Goal: Check status: Check status

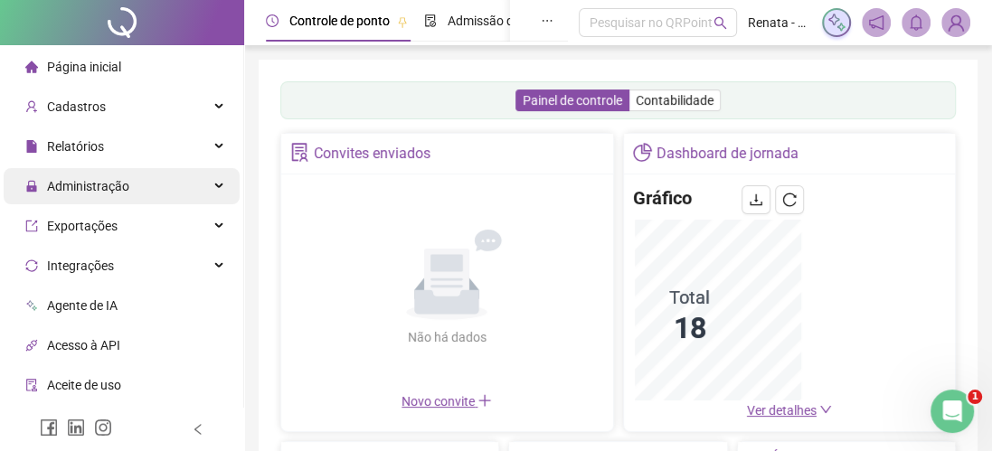
click at [99, 189] on span "Administração" at bounding box center [88, 186] width 82 height 14
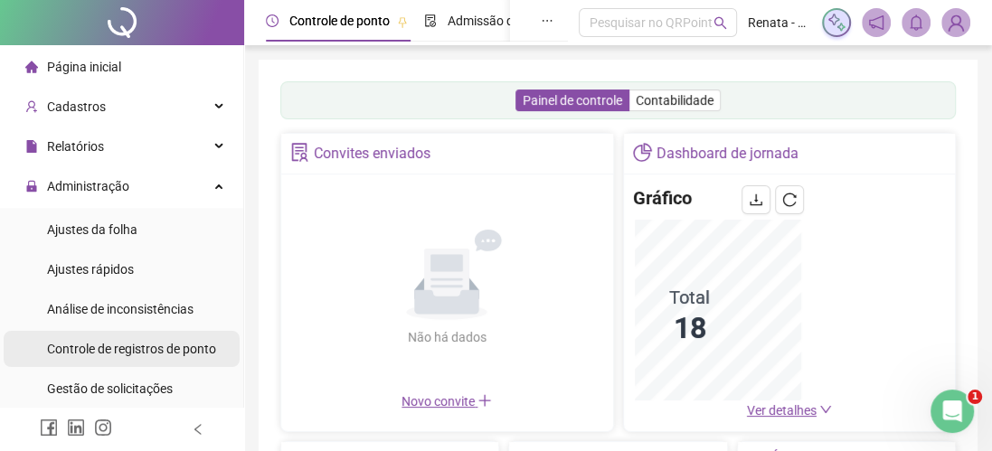
click at [129, 349] on span "Controle de registros de ponto" at bounding box center [131, 349] width 169 height 14
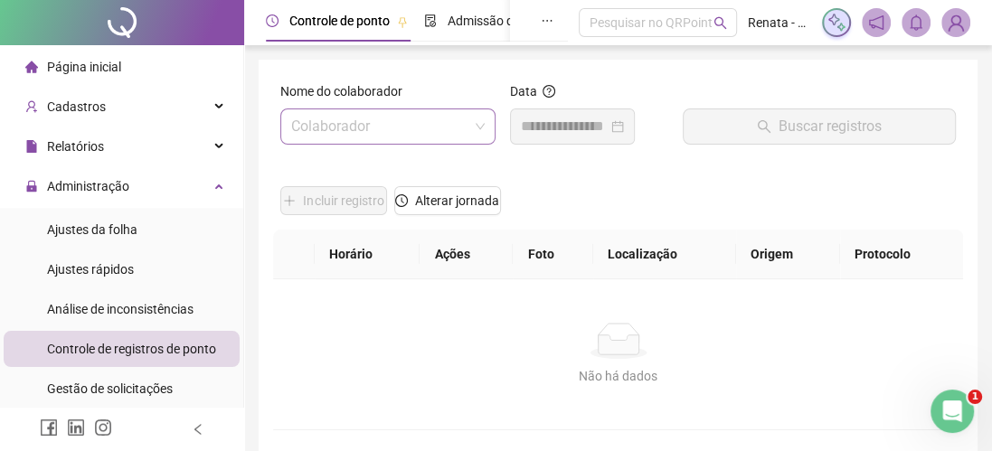
click at [372, 128] on input "search" at bounding box center [379, 126] width 177 height 34
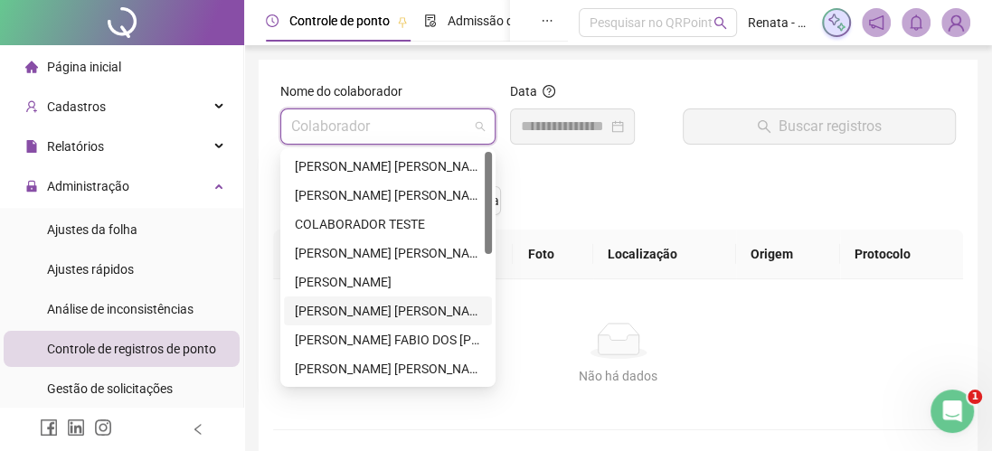
click at [372, 314] on div "GABRIEL SANTANA SAMPAIO" at bounding box center [388, 311] width 186 height 20
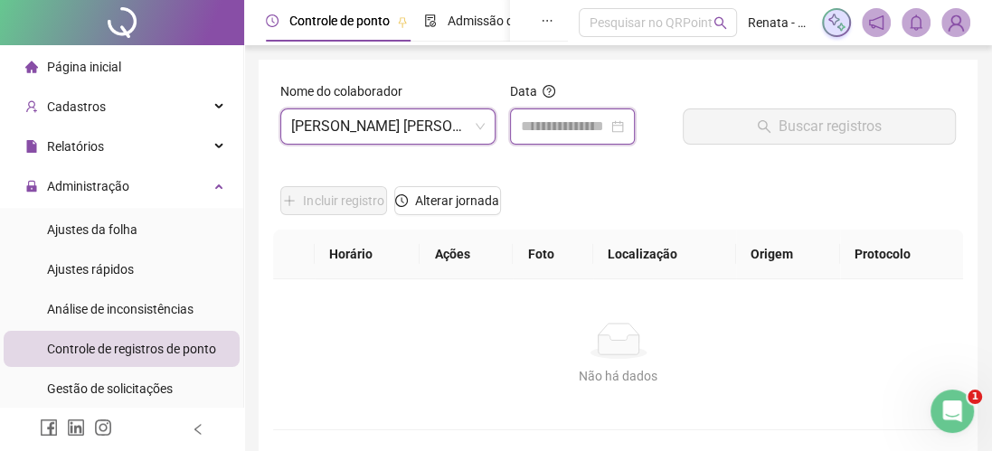
click at [588, 129] on input at bounding box center [564, 127] width 87 height 22
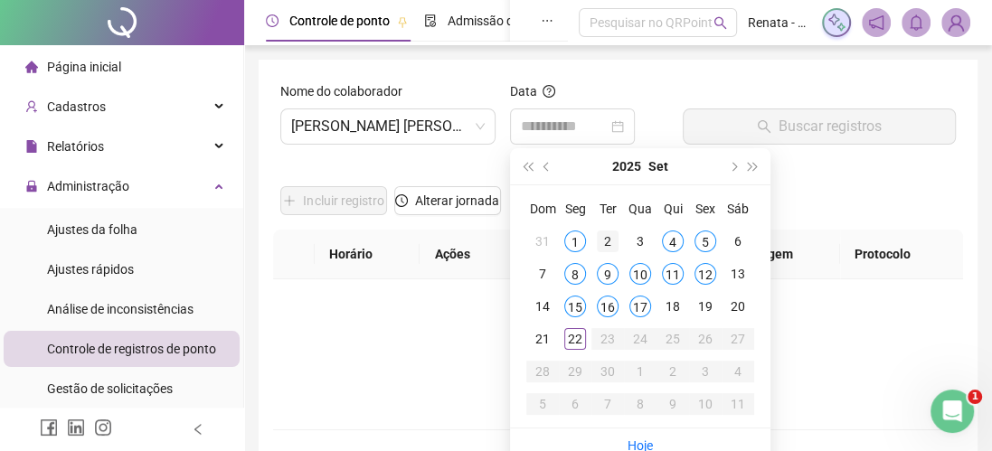
click at [605, 240] on div "2" at bounding box center [608, 242] width 22 height 22
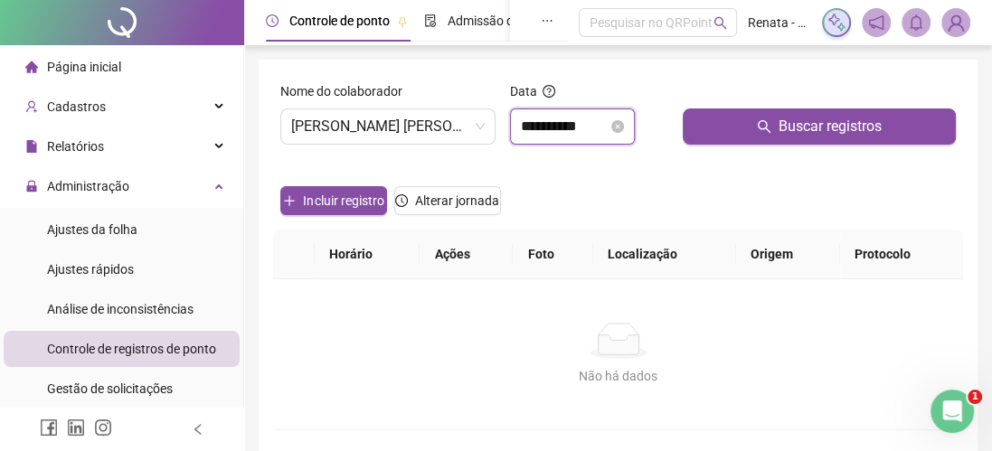
click at [607, 121] on input "**********" at bounding box center [564, 127] width 87 height 22
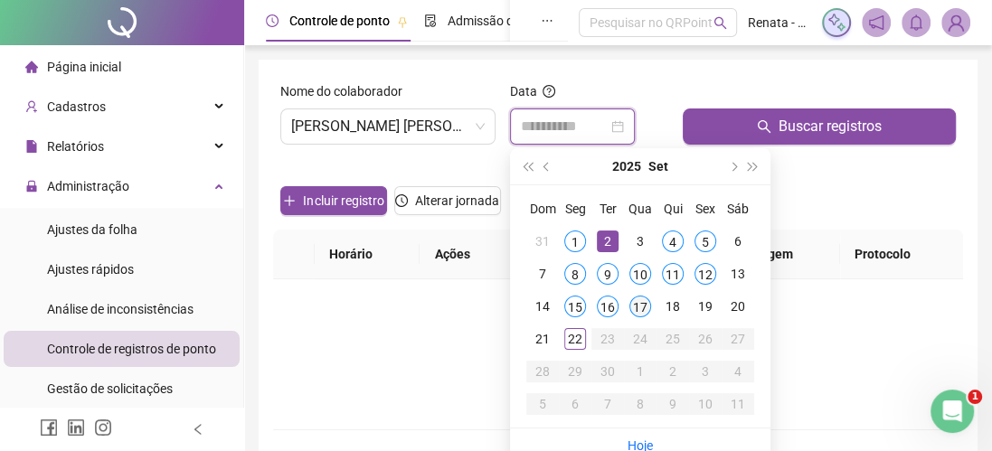
type input "**********"
click at [644, 302] on div "17" at bounding box center [640, 307] width 22 height 22
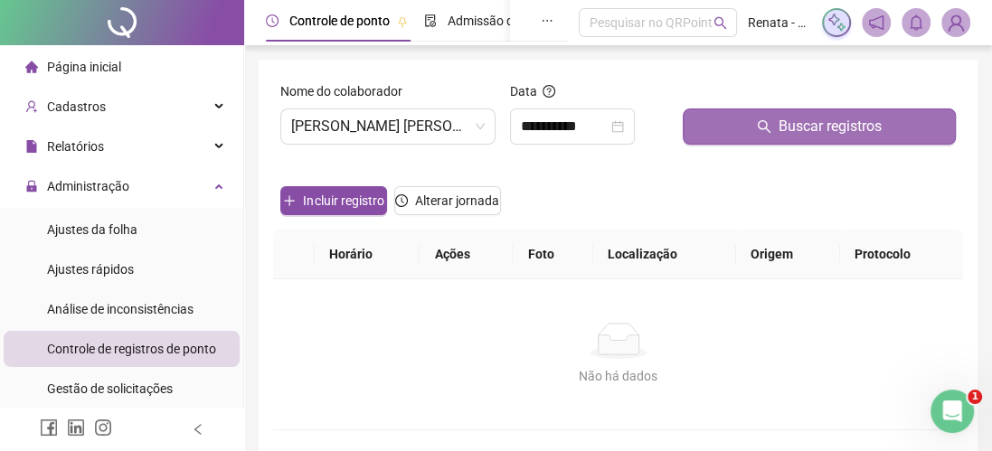
click at [777, 121] on button "Buscar registros" at bounding box center [818, 126] width 273 height 36
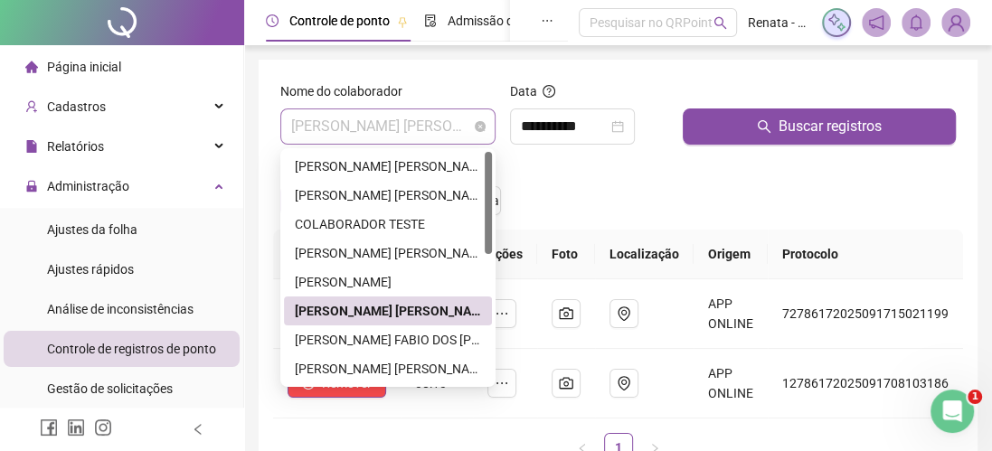
click at [433, 131] on span "GABRIEL SANTANA SAMPAIO" at bounding box center [387, 126] width 193 height 34
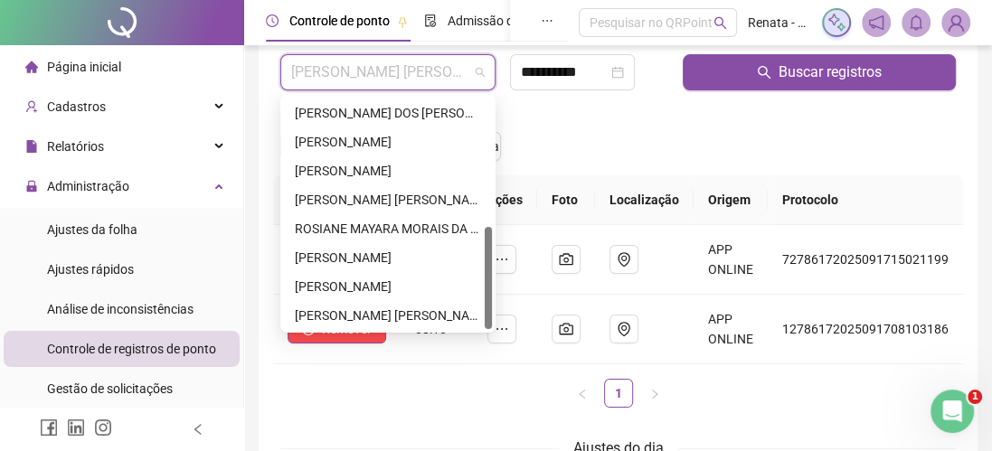
scroll to position [24, 0]
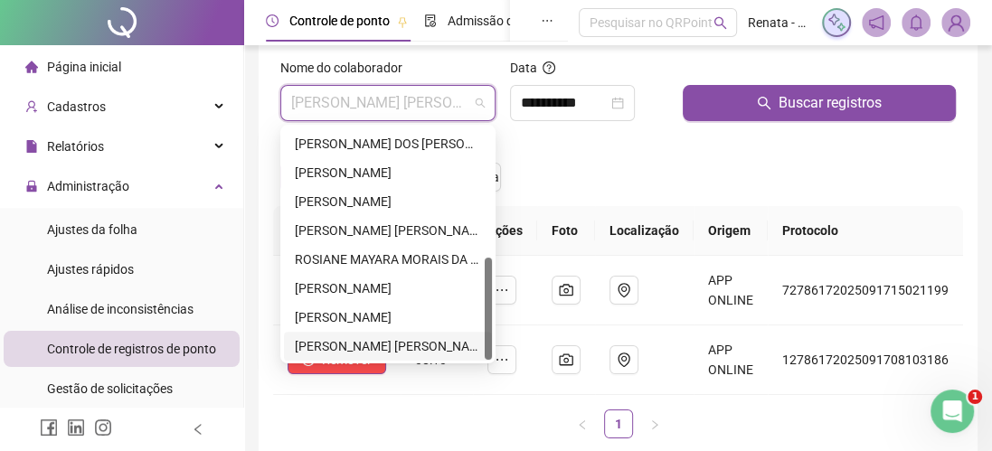
click at [389, 340] on div "VIVIANE SUMA DA SILVA" at bounding box center [388, 346] width 186 height 20
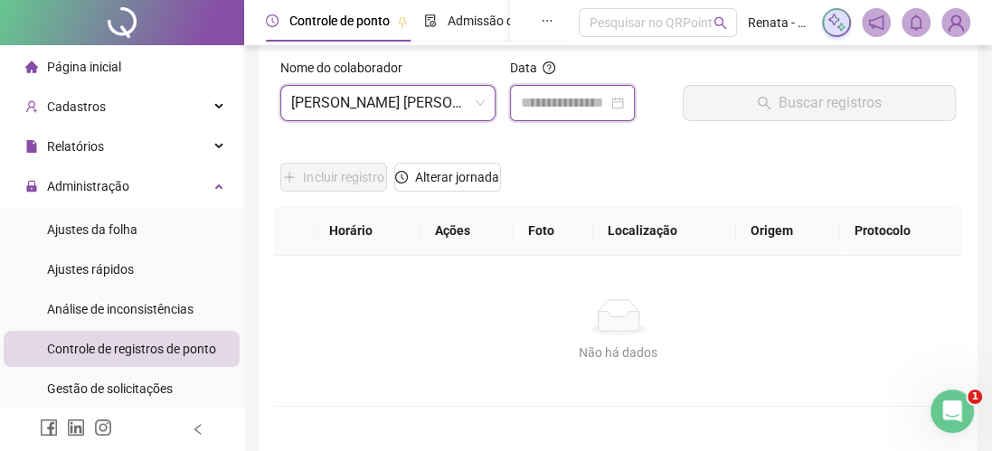
click at [583, 109] on input at bounding box center [564, 103] width 87 height 22
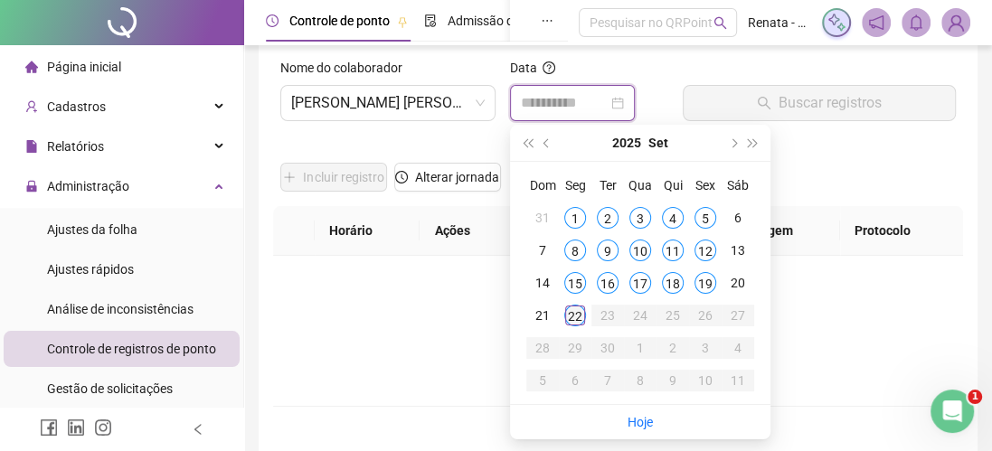
type input "**********"
click at [569, 311] on div "22" at bounding box center [575, 316] width 22 height 22
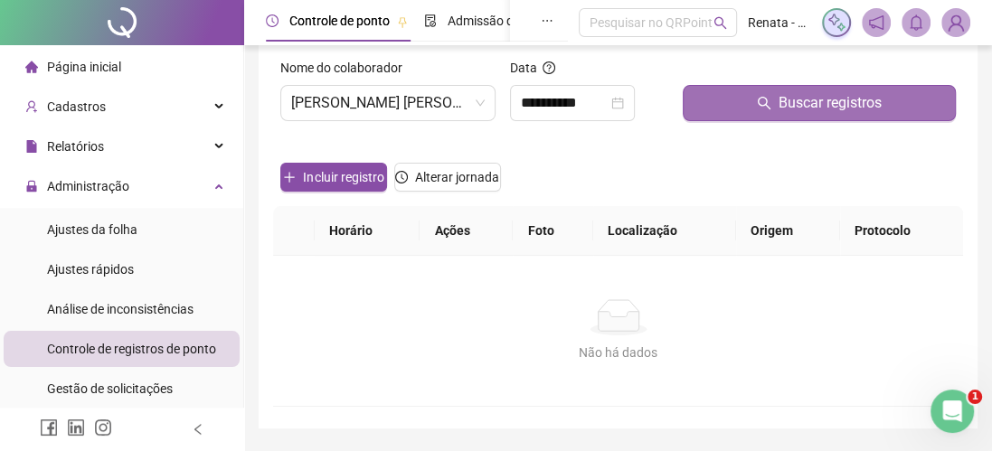
click at [774, 97] on button "Buscar registros" at bounding box center [818, 103] width 273 height 36
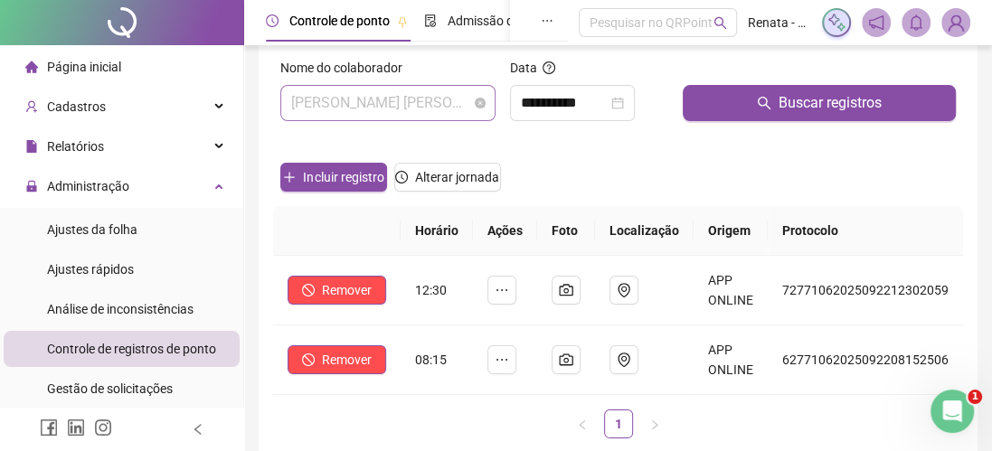
click at [404, 105] on span "VIVIANE SUMA DA SILVA" at bounding box center [387, 103] width 193 height 34
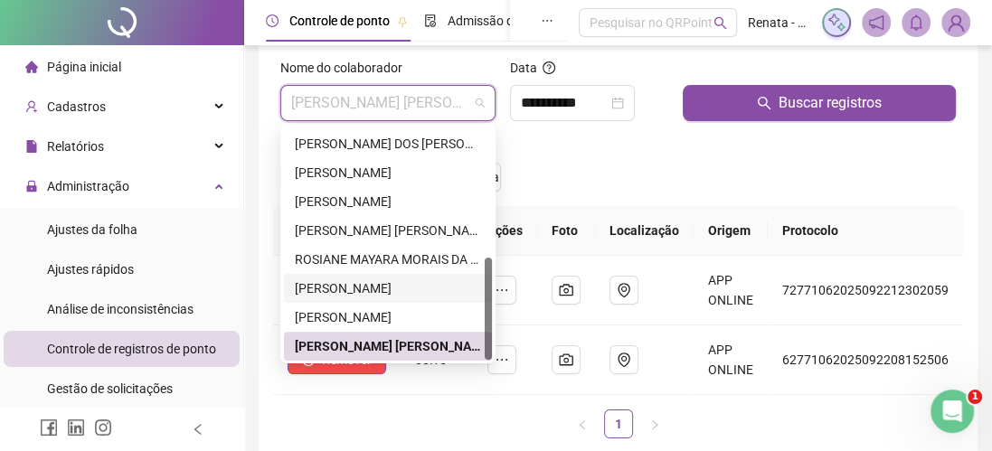
click at [371, 290] on div "SANDRA FERREIRA ROCHA" at bounding box center [388, 288] width 186 height 20
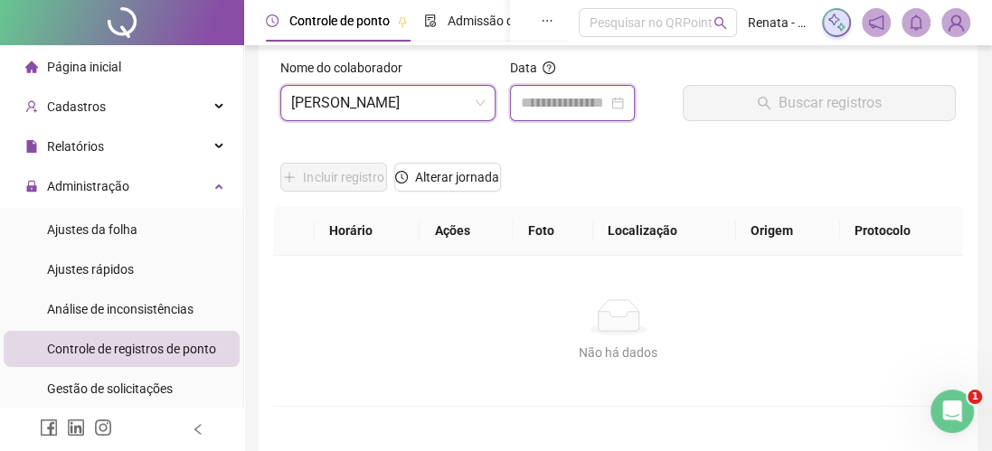
click at [585, 104] on input at bounding box center [564, 103] width 87 height 22
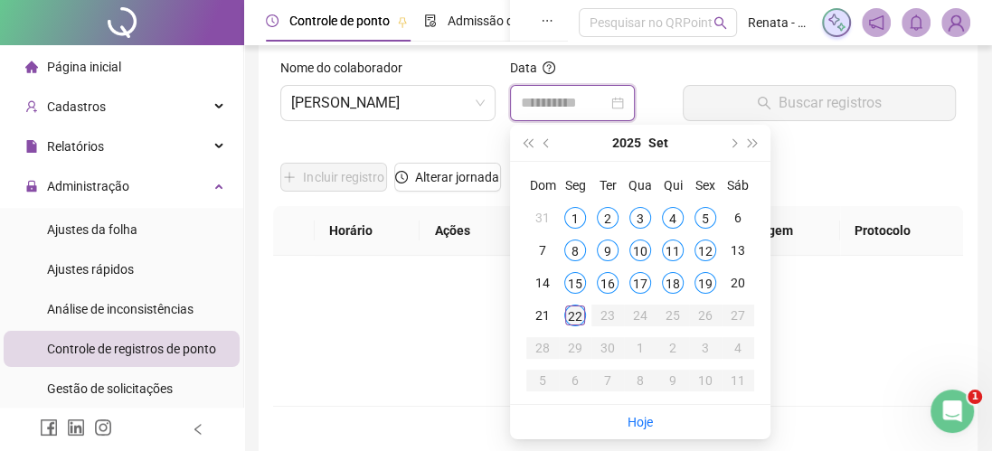
type input "**********"
click at [573, 311] on div "22" at bounding box center [575, 316] width 22 height 22
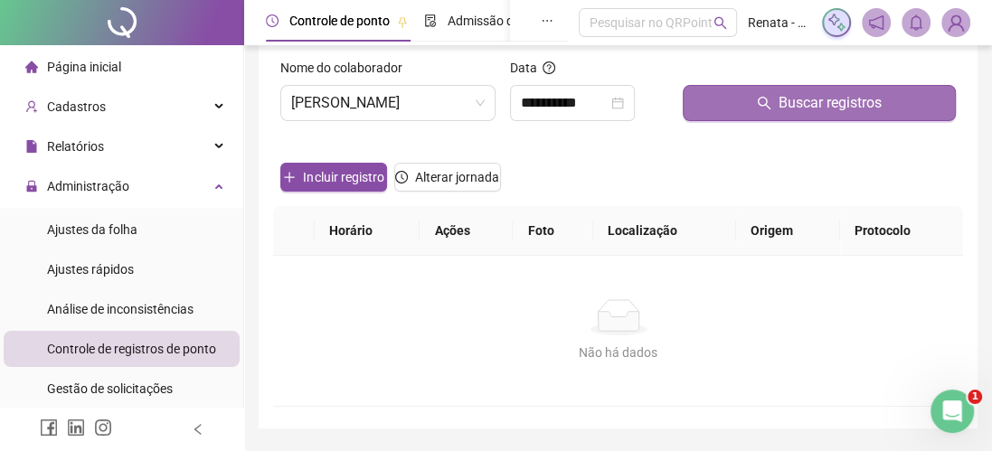
click at [846, 98] on span "Buscar registros" at bounding box center [829, 103] width 103 height 22
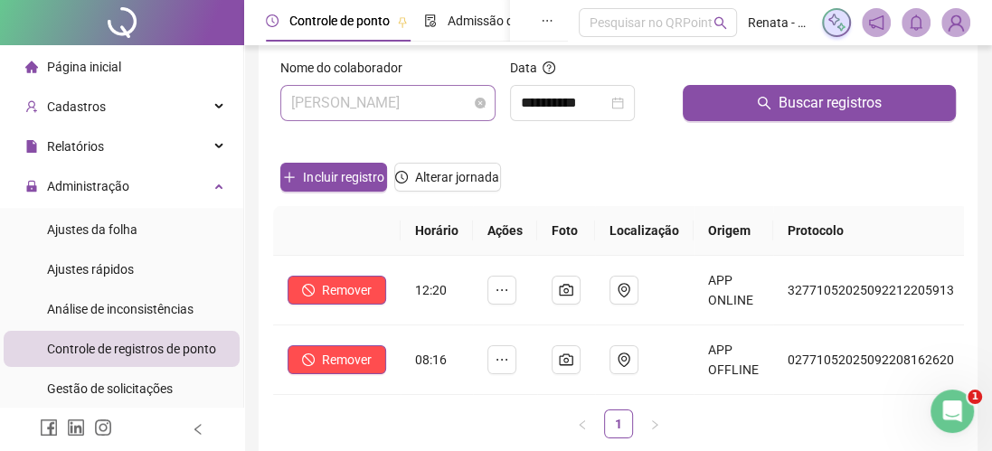
click at [413, 102] on span "SANDRA FERREIRA ROCHA" at bounding box center [387, 103] width 193 height 34
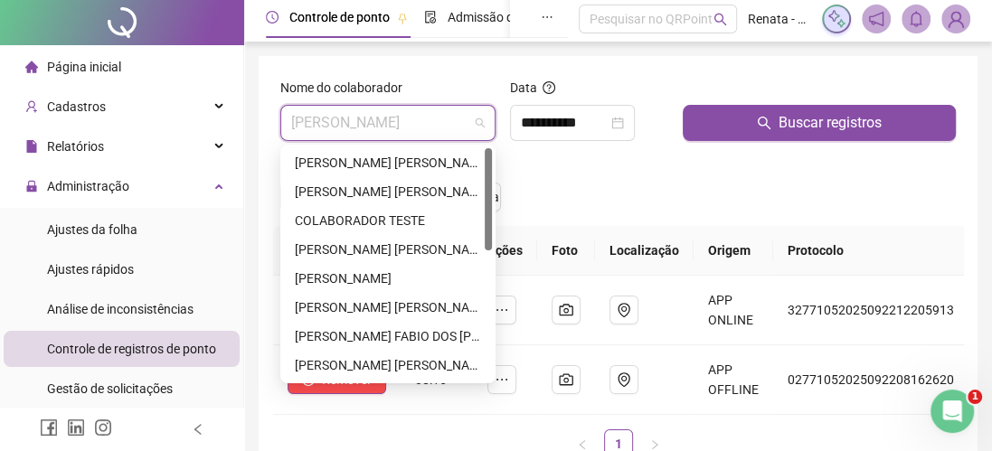
scroll to position [0, 0]
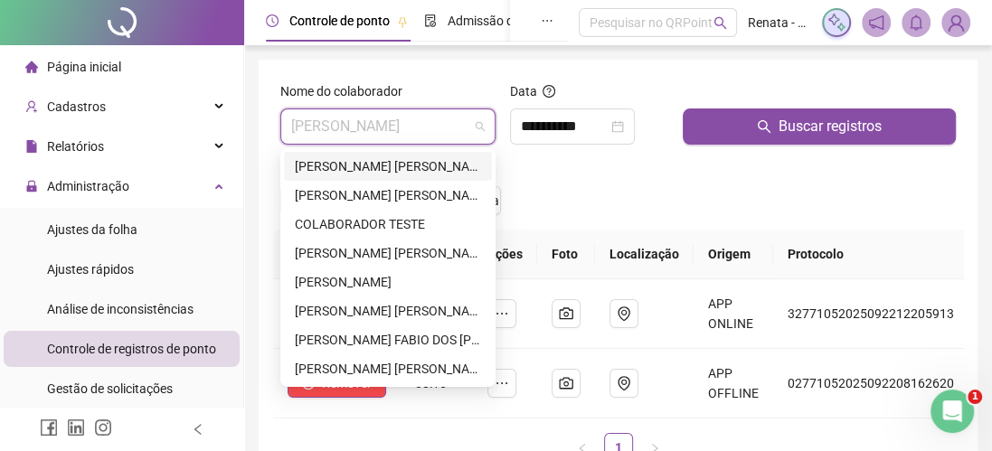
click at [391, 168] on div "ANDRE LUIZ PEREIRA DE SOUZA" at bounding box center [388, 166] width 186 height 20
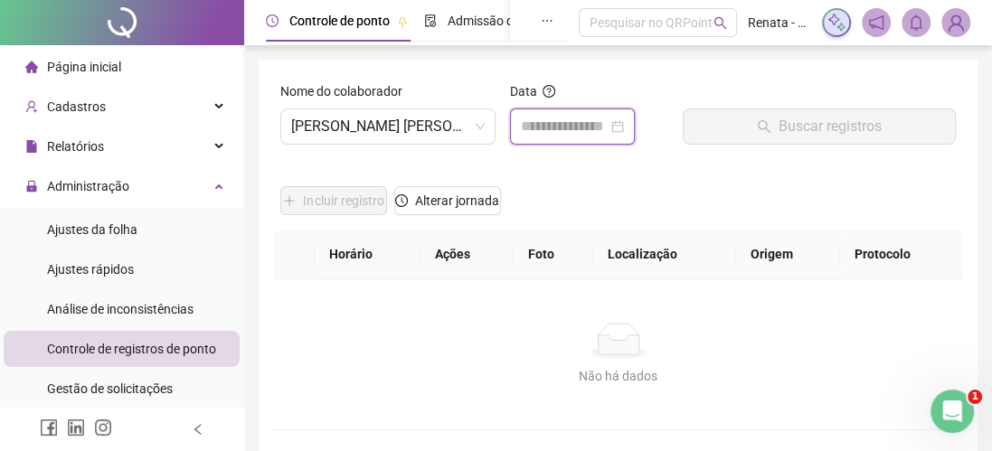
click at [582, 131] on input at bounding box center [564, 127] width 87 height 22
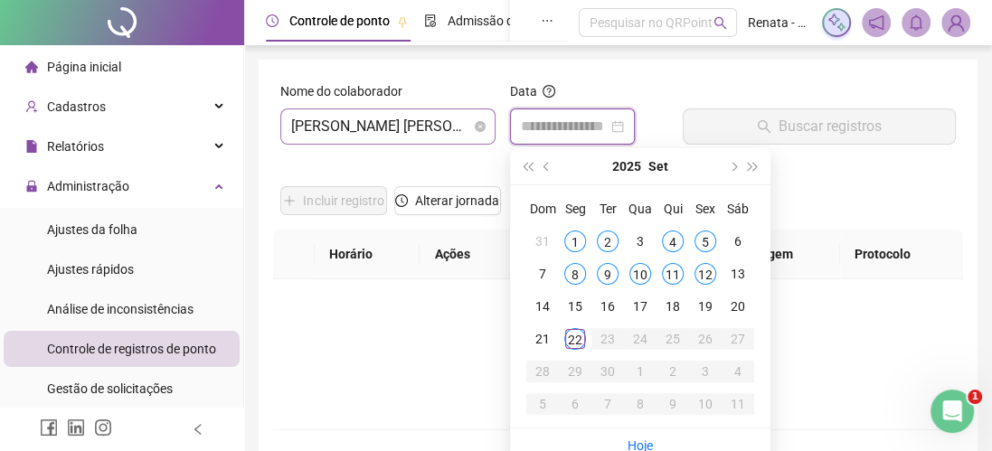
click at [381, 122] on span "ANDRE LUIZ PEREIRA DE SOUZA" at bounding box center [387, 126] width 193 height 34
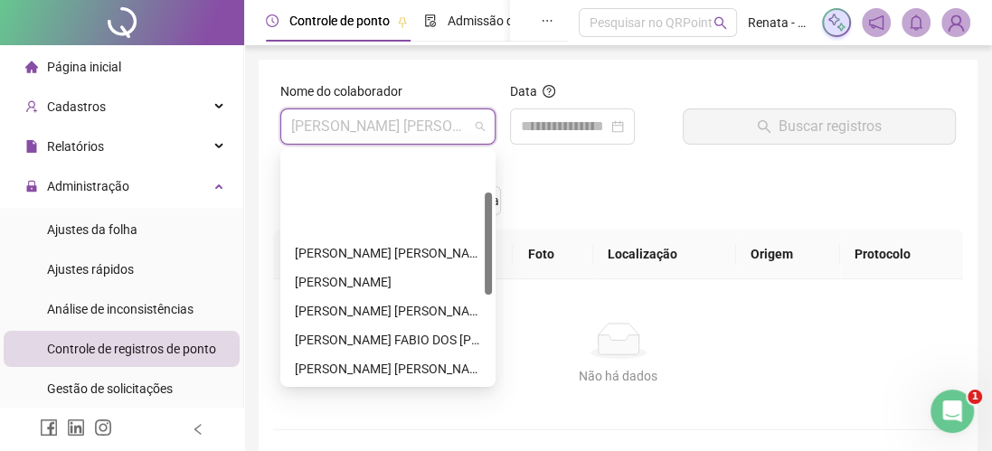
scroll to position [90, 0]
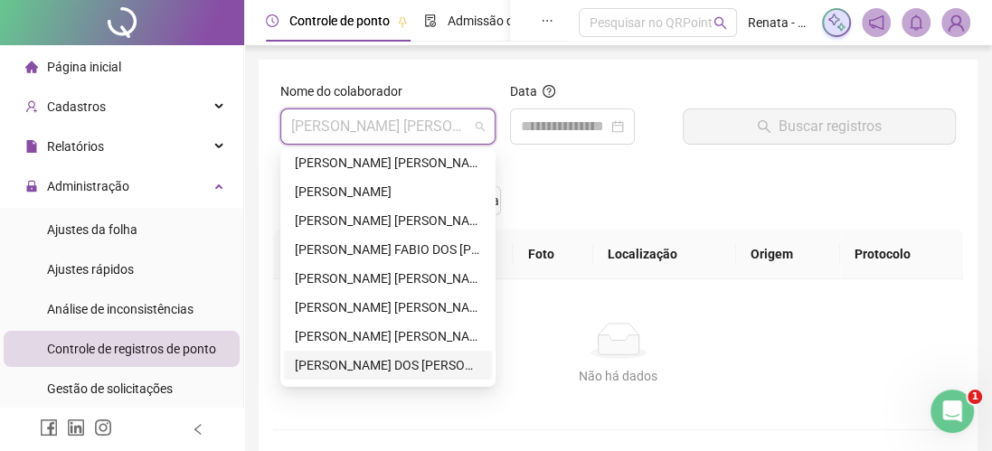
click at [373, 363] on div "JULIO DOS SANTOS PAIM" at bounding box center [388, 365] width 186 height 20
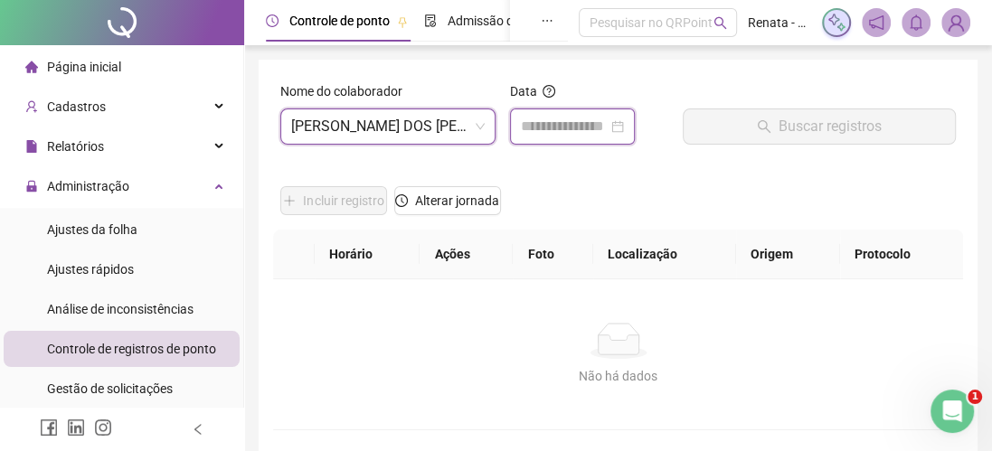
click at [583, 128] on input at bounding box center [564, 127] width 87 height 22
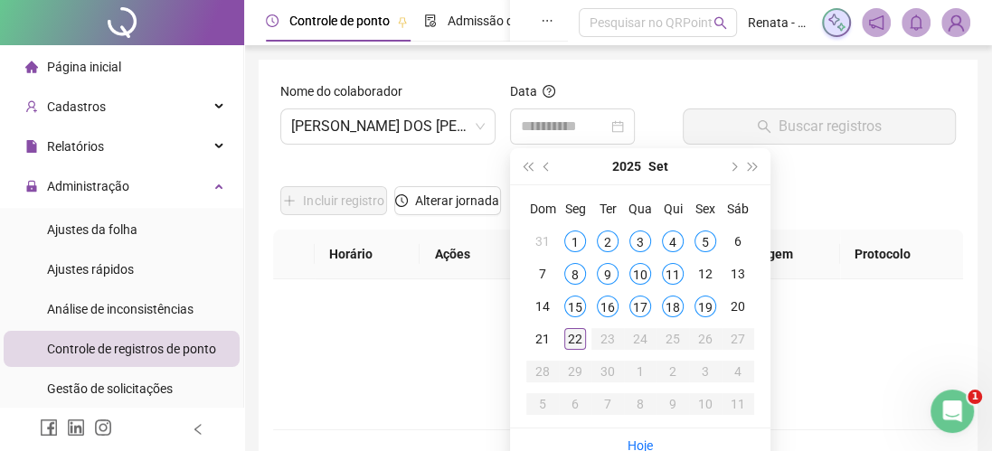
click at [569, 337] on div "22" at bounding box center [575, 339] width 22 height 22
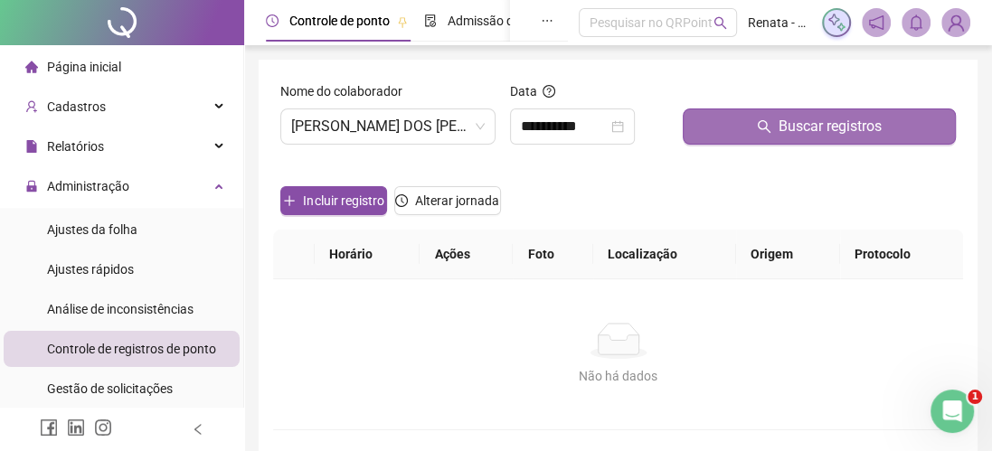
drag, startPoint x: 795, startPoint y: 109, endPoint x: 664, endPoint y: 204, distance: 161.8
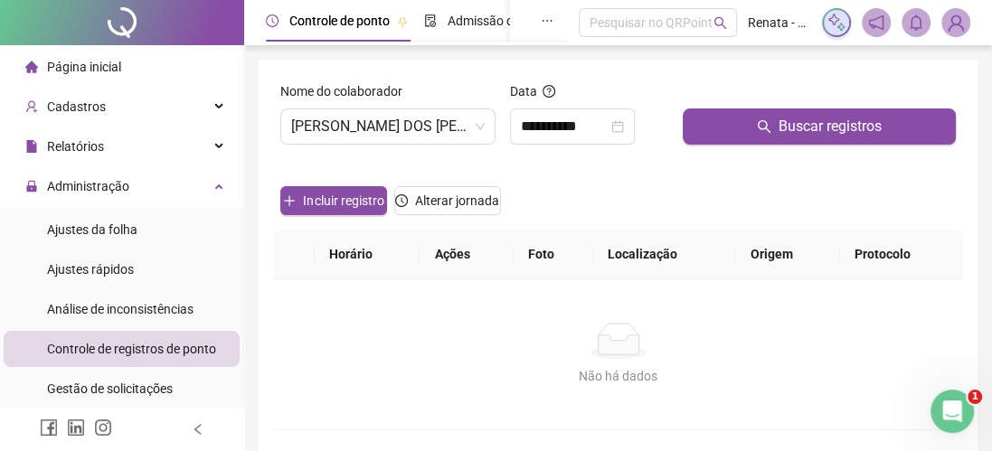
click at [795, 109] on button "Buscar registros" at bounding box center [818, 126] width 273 height 36
click at [580, 125] on input "**********" at bounding box center [564, 127] width 87 height 22
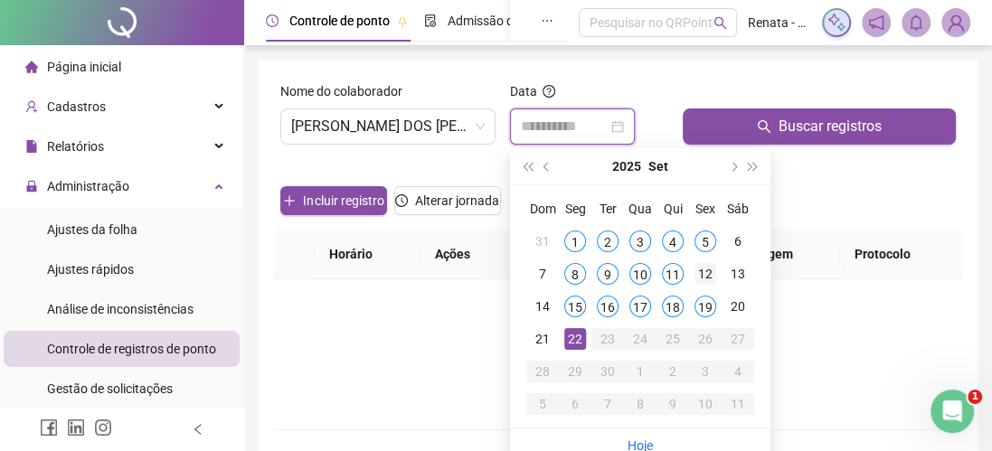
type input "**********"
click at [703, 277] on div "12" at bounding box center [705, 274] width 22 height 22
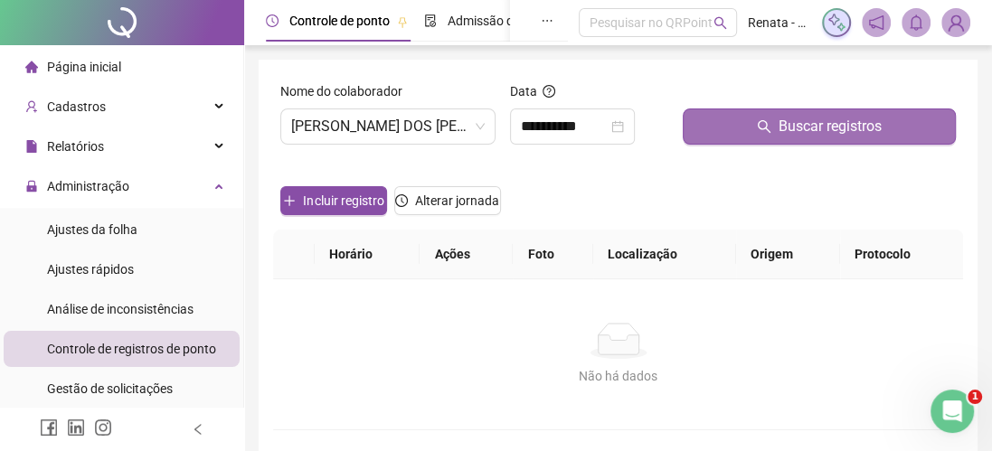
click at [800, 121] on span "Buscar registros" at bounding box center [829, 127] width 103 height 22
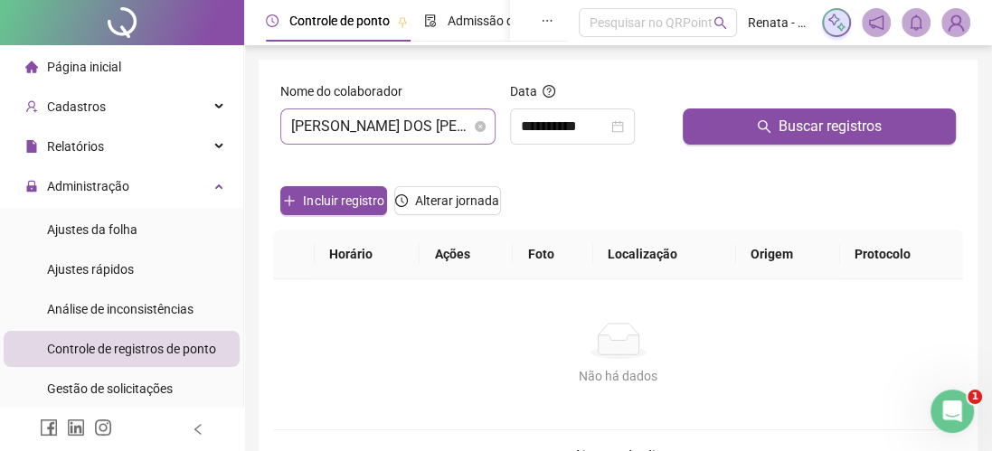
click at [404, 127] on span "JULIO DOS SANTOS PAIM" at bounding box center [387, 126] width 193 height 34
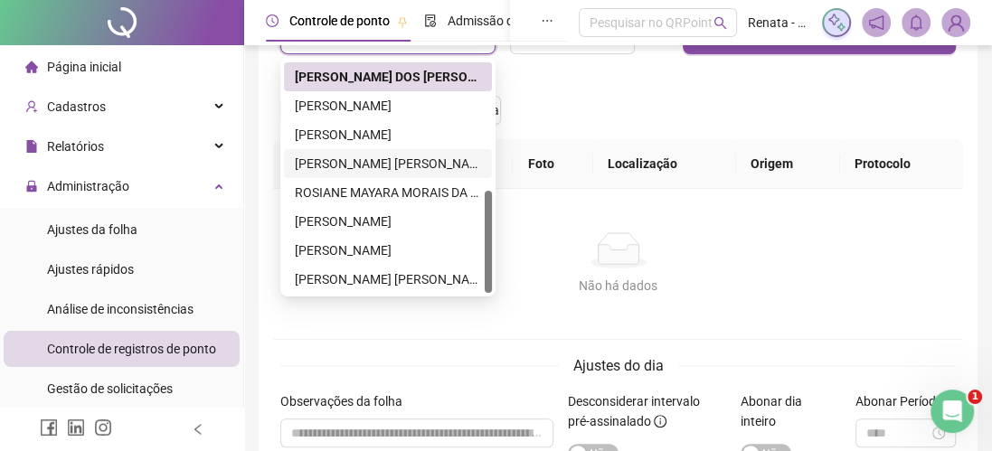
click at [382, 165] on div "RENATA SULTANUM CARDOSO" at bounding box center [388, 164] width 186 height 20
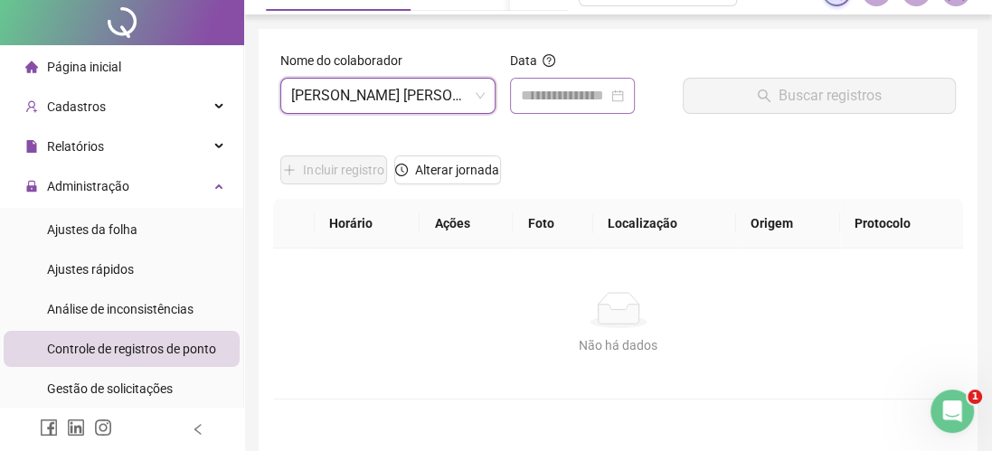
scroll to position [0, 0]
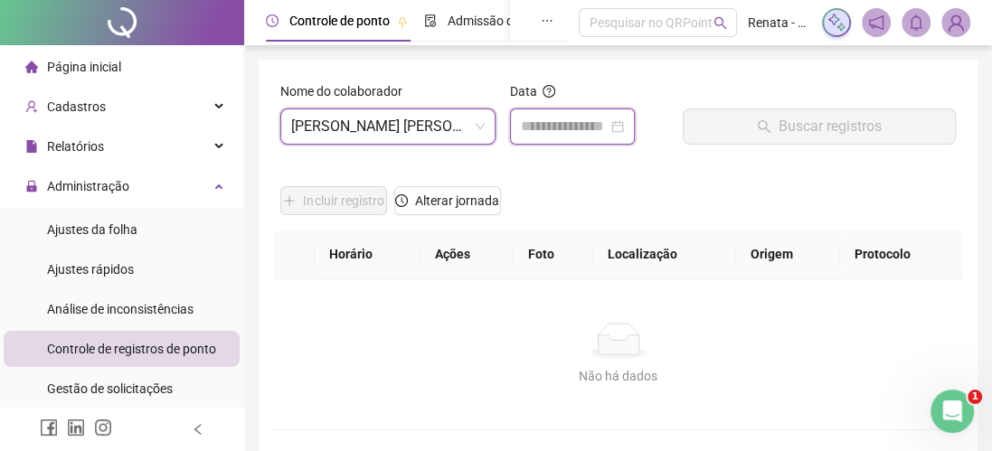
click at [600, 132] on input at bounding box center [564, 127] width 87 height 22
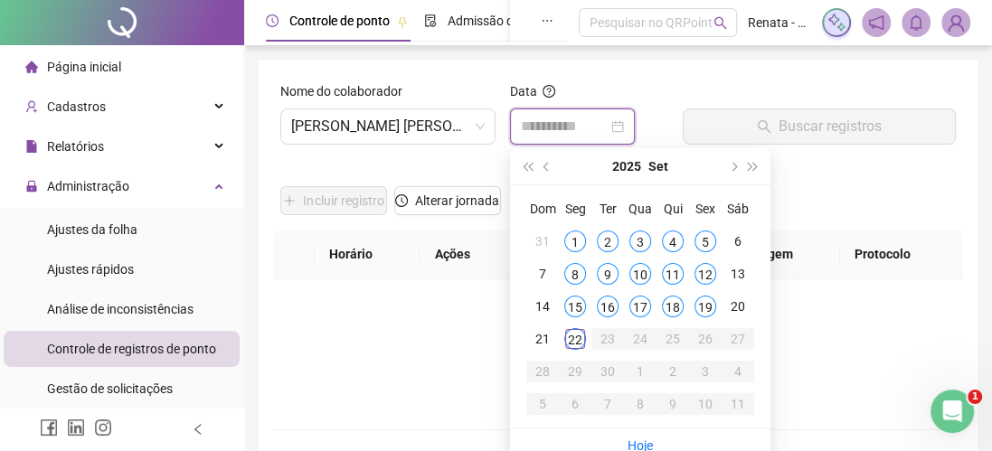
type input "**********"
